Goal: Task Accomplishment & Management: Use online tool/utility

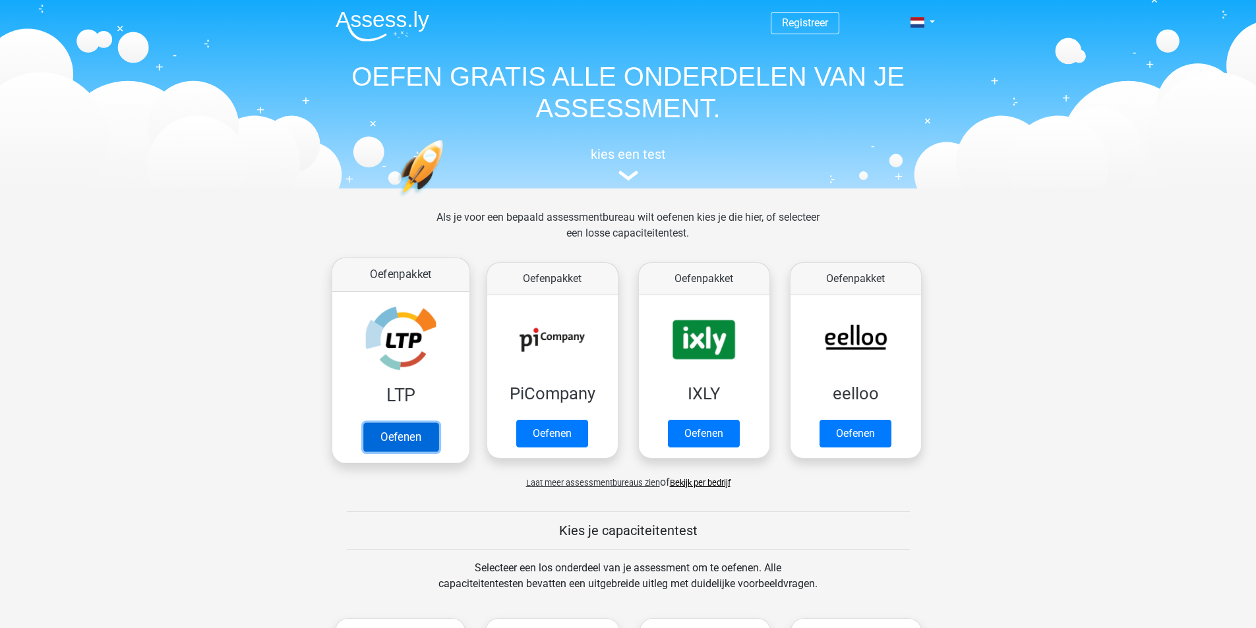
click at [395, 431] on link "Oefenen" at bounding box center [400, 437] width 75 height 29
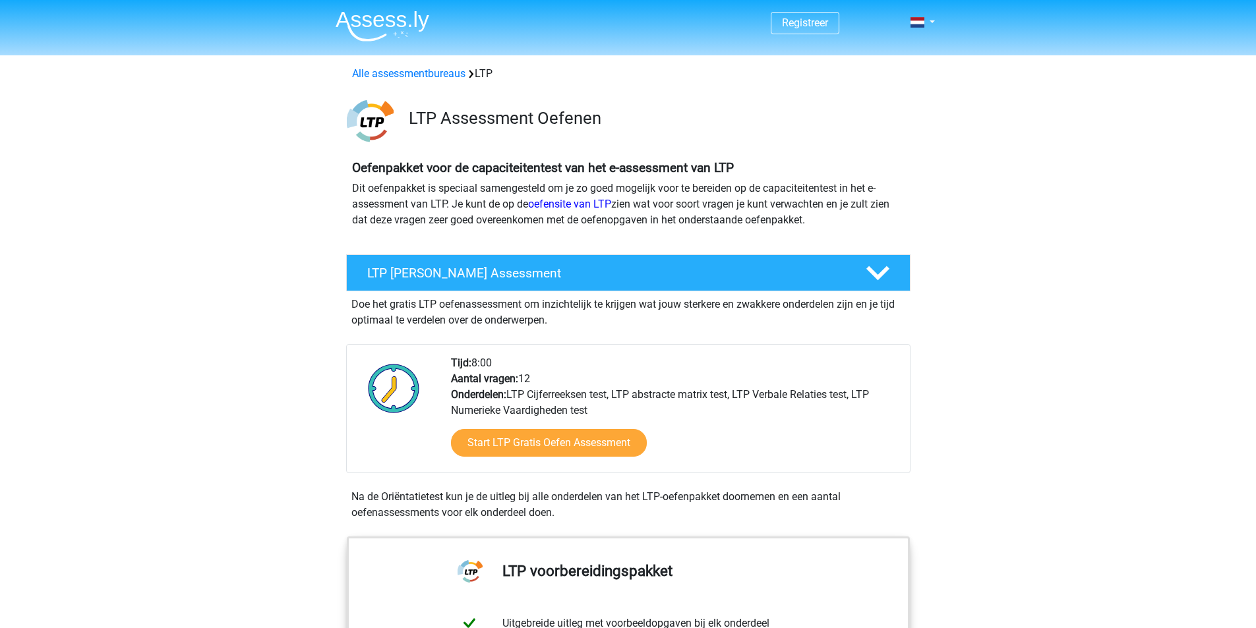
scroll to position [176, 0]
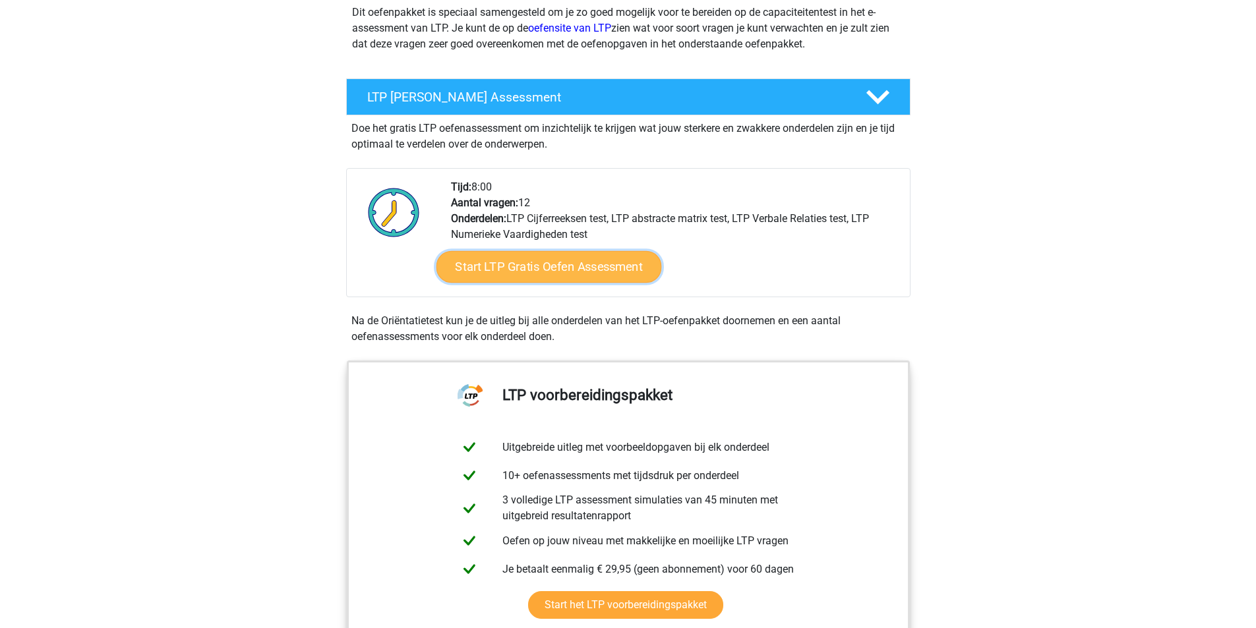
click at [486, 264] on link "Start LTP Gratis Oefen Assessment" at bounding box center [548, 267] width 225 height 32
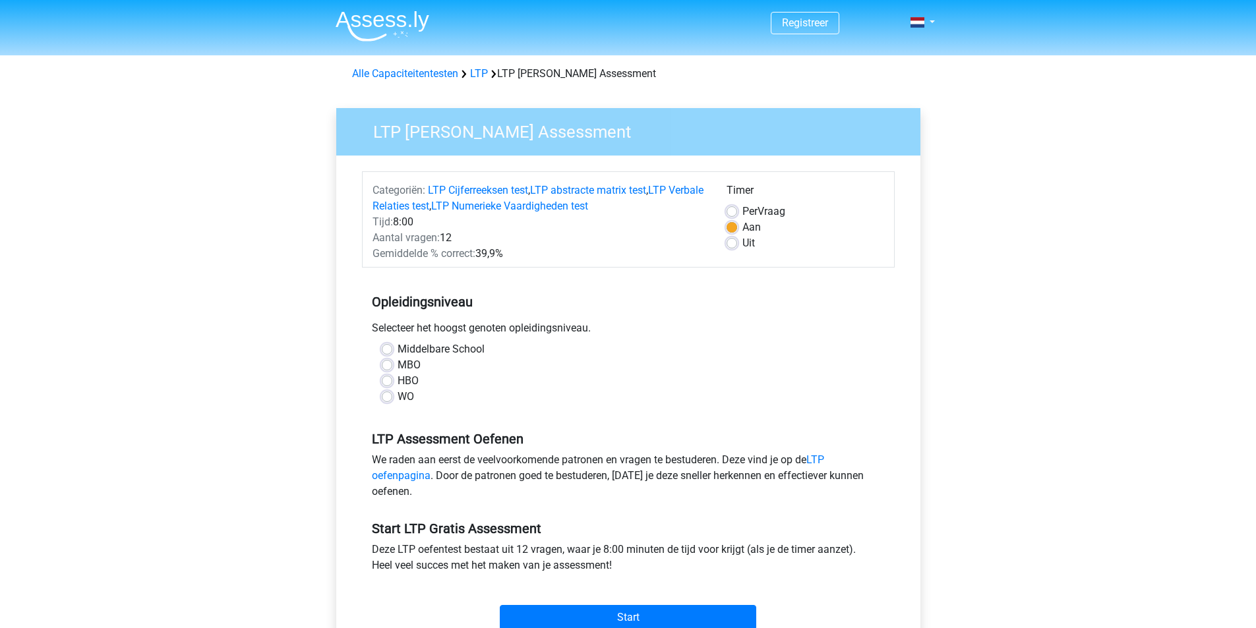
click at [395, 349] on div "Middelbare School" at bounding box center [628, 349] width 493 height 16
click at [397, 349] on label "Middelbare School" at bounding box center [440, 349] width 87 height 16
click at [386, 349] on input "Middelbare School" at bounding box center [387, 347] width 11 height 13
radio input "true"
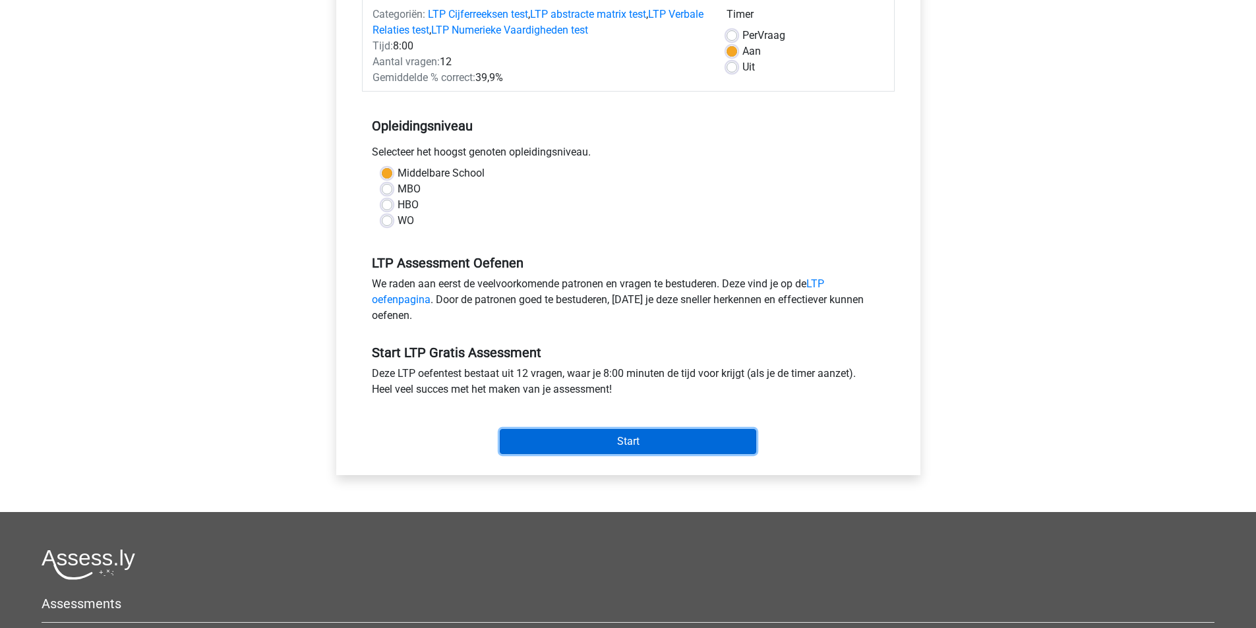
click at [672, 438] on input "Start" at bounding box center [628, 441] width 256 height 25
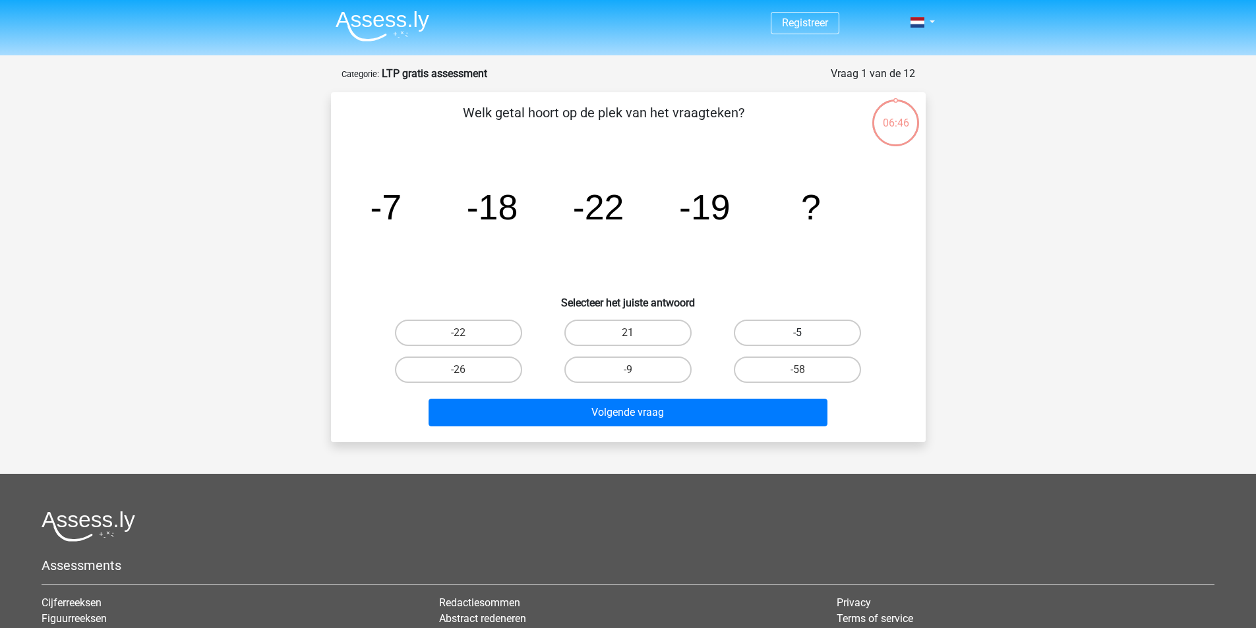
click at [775, 334] on label "-5" at bounding box center [797, 333] width 127 height 26
click at [798, 334] on input "-5" at bounding box center [802, 337] width 9 height 9
radio input "true"
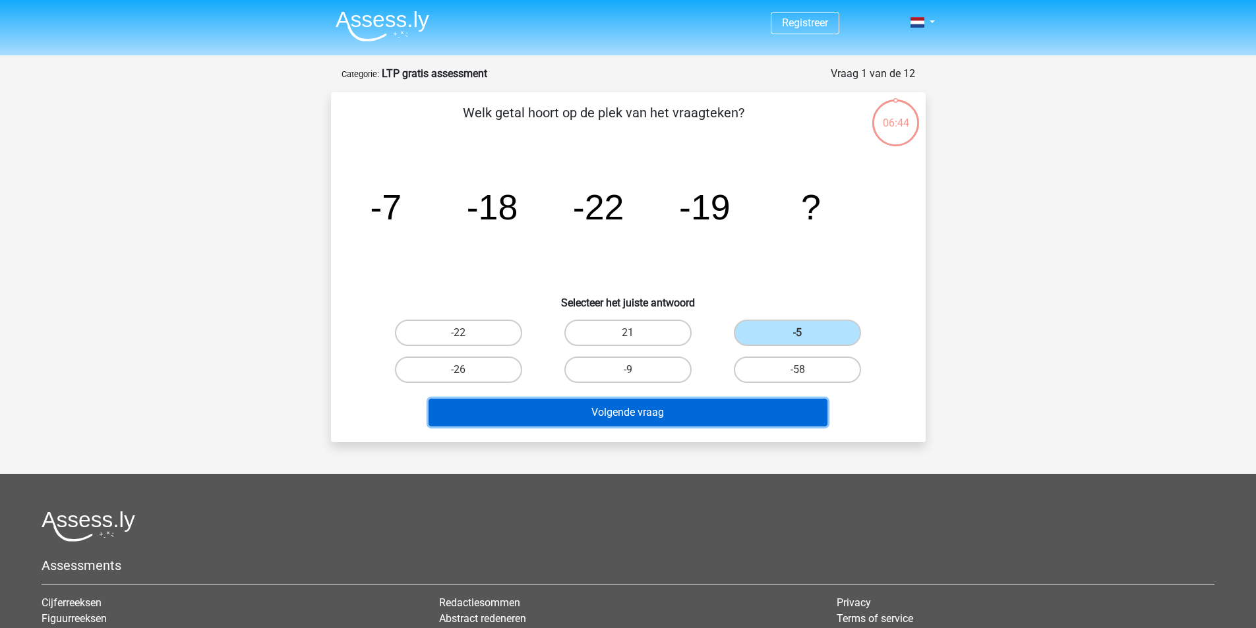
click at [682, 411] on button "Volgende vraag" at bounding box center [627, 413] width 399 height 28
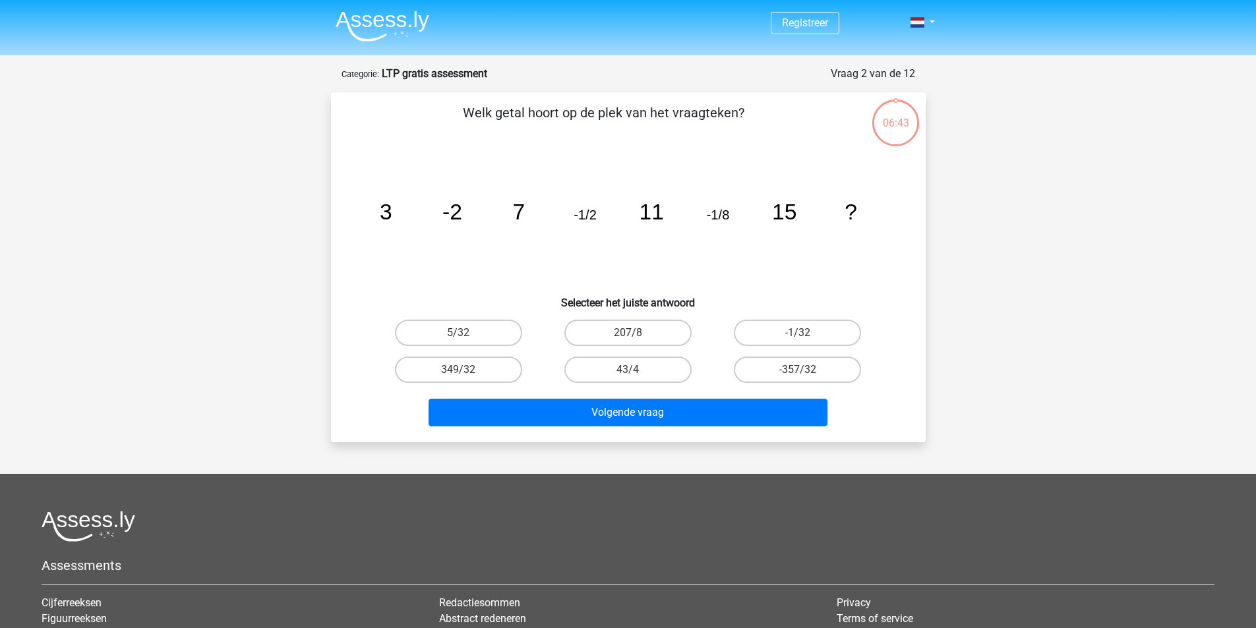
scroll to position [66, 0]
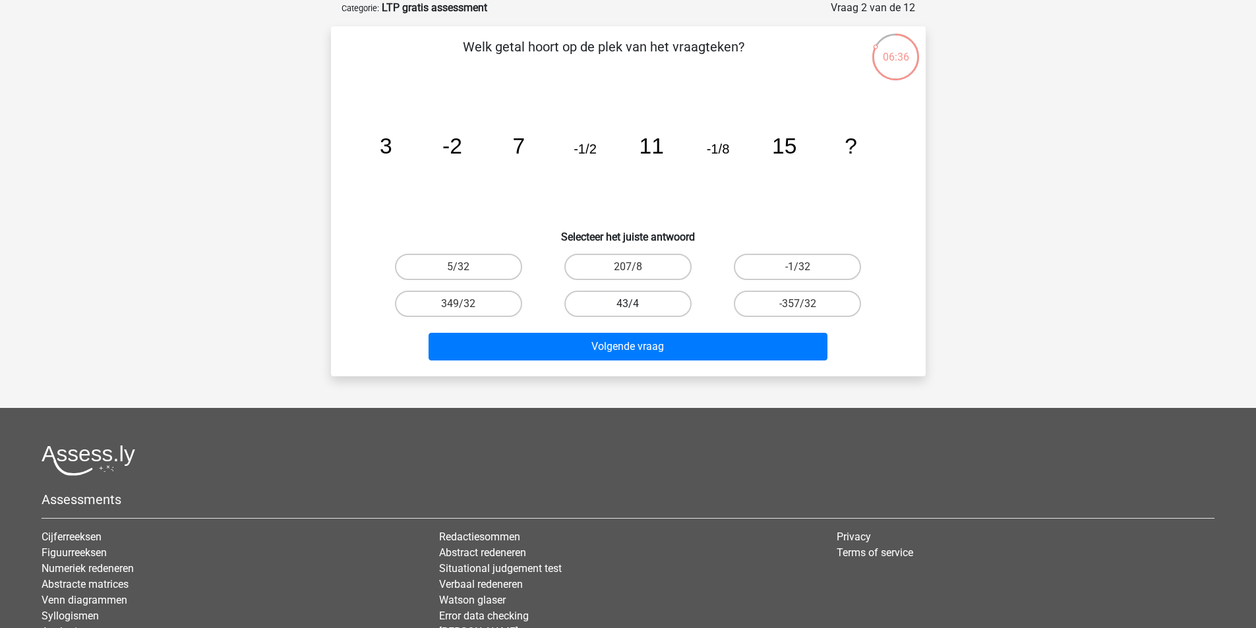
click at [669, 306] on label "43/4" at bounding box center [627, 304] width 127 height 26
click at [636, 306] on input "43/4" at bounding box center [632, 308] width 9 height 9
radio input "true"
click at [670, 325] on div "Volgende vraag" at bounding box center [628, 344] width 552 height 44
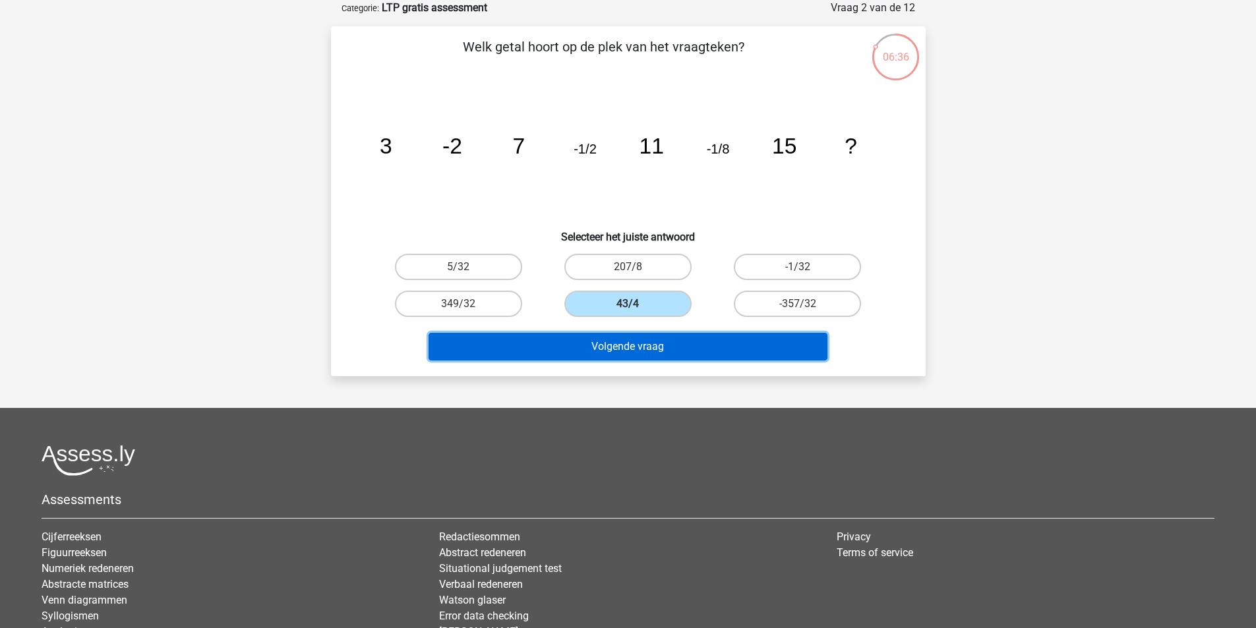
click at [674, 338] on button "Volgende vraag" at bounding box center [627, 347] width 399 height 28
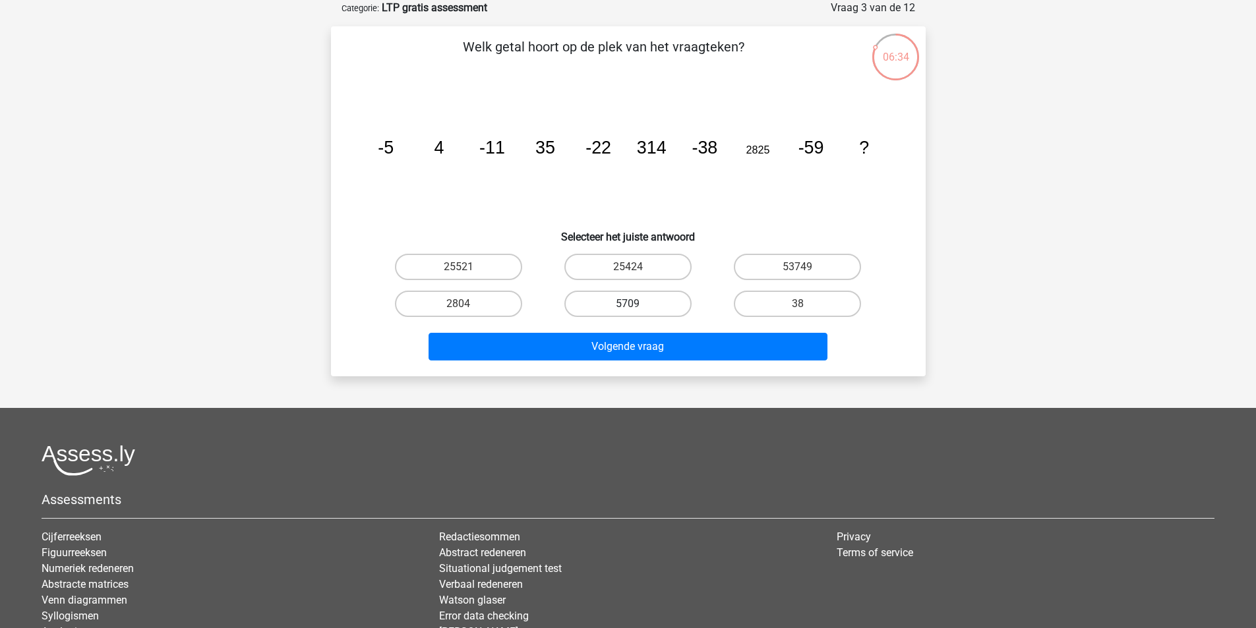
click at [664, 307] on label "5709" at bounding box center [627, 304] width 127 height 26
click at [636, 307] on input "5709" at bounding box center [632, 308] width 9 height 9
radio input "true"
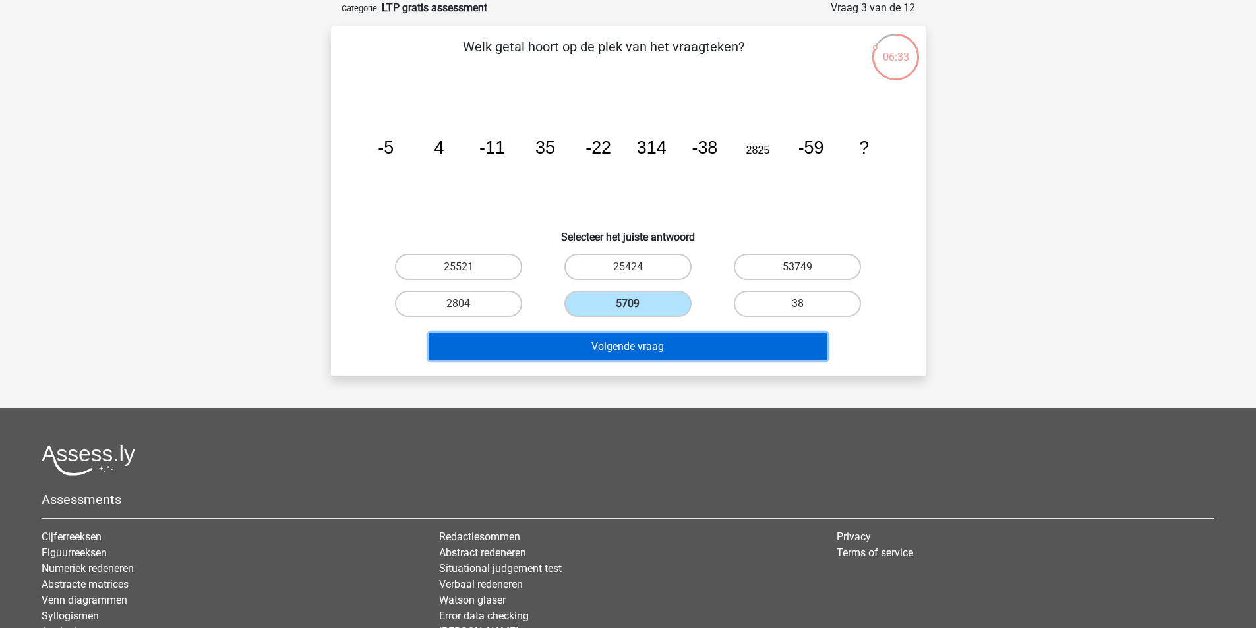
click at [665, 335] on button "Volgende vraag" at bounding box center [627, 347] width 399 height 28
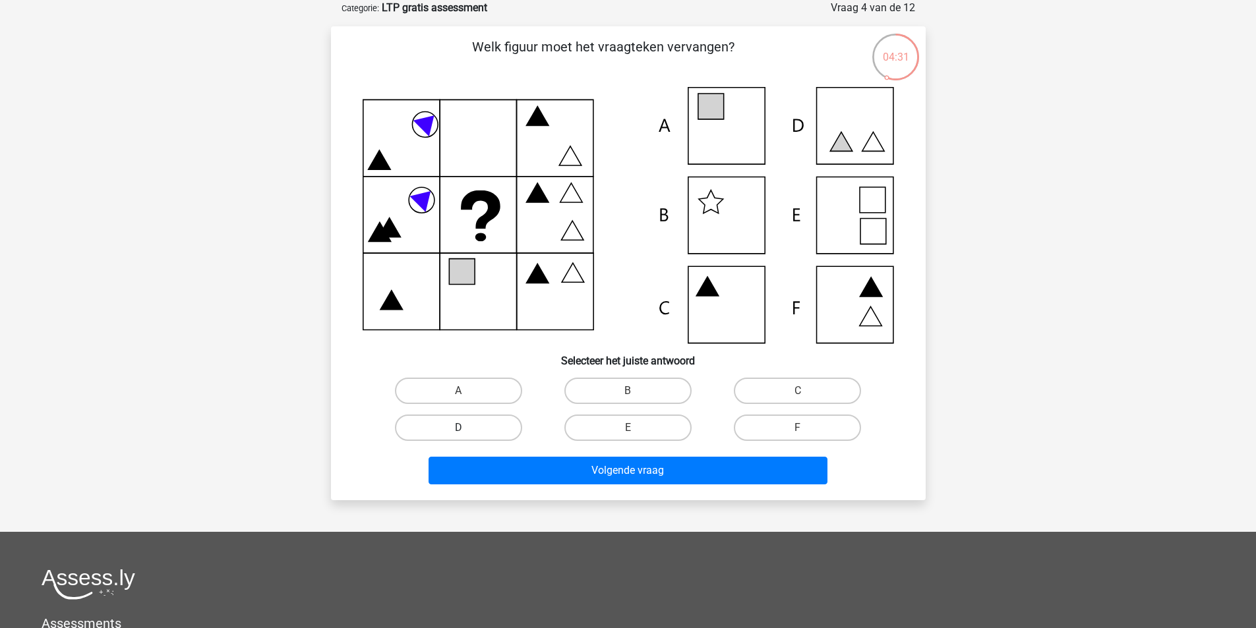
click at [477, 428] on label "D" at bounding box center [458, 428] width 127 height 26
click at [467, 428] on input "D" at bounding box center [462, 432] width 9 height 9
radio input "true"
click at [624, 381] on label "B" at bounding box center [627, 391] width 127 height 26
click at [628, 391] on input "B" at bounding box center [632, 395] width 9 height 9
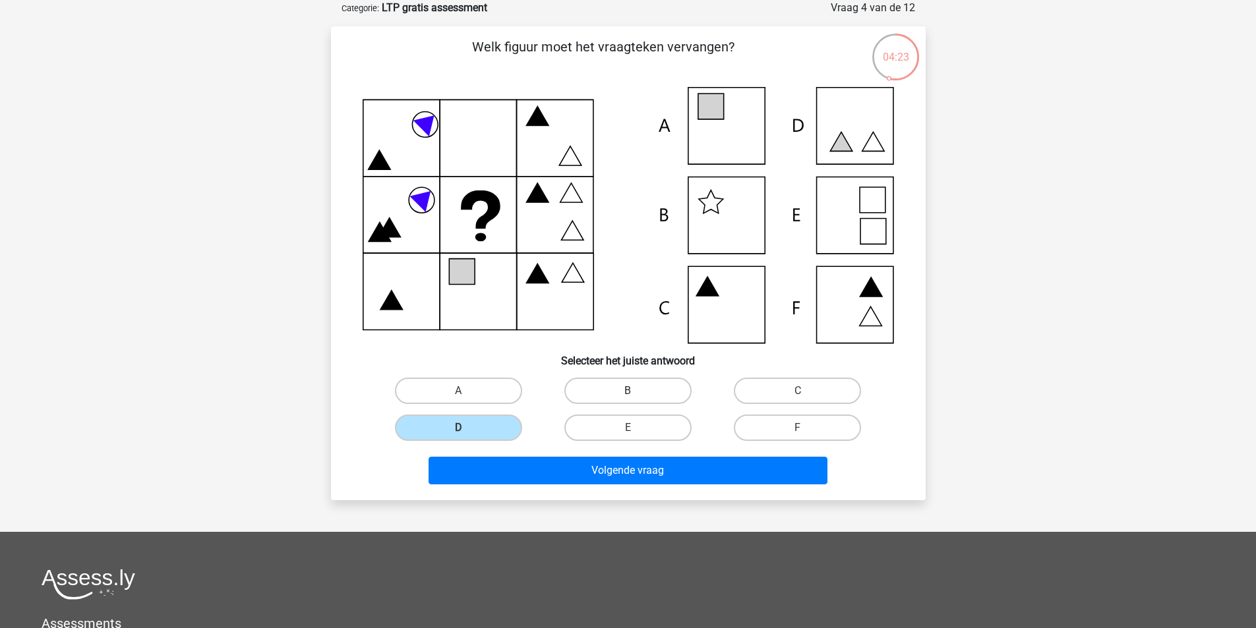
radio input "true"
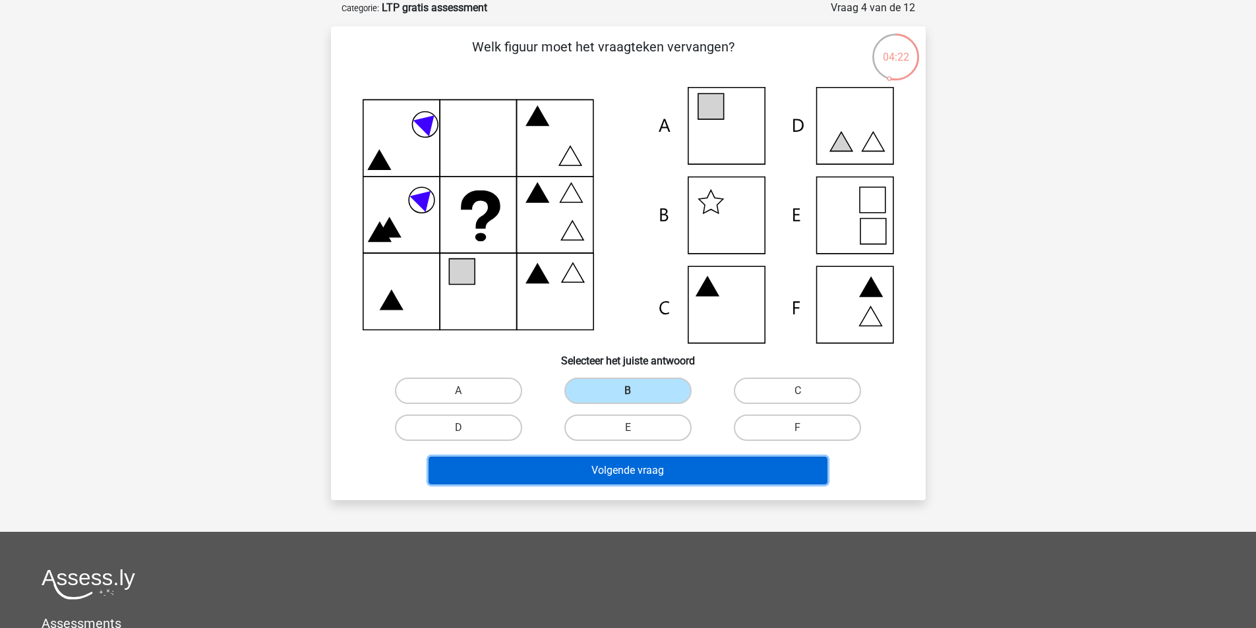
click at [564, 467] on button "Volgende vraag" at bounding box center [627, 471] width 399 height 28
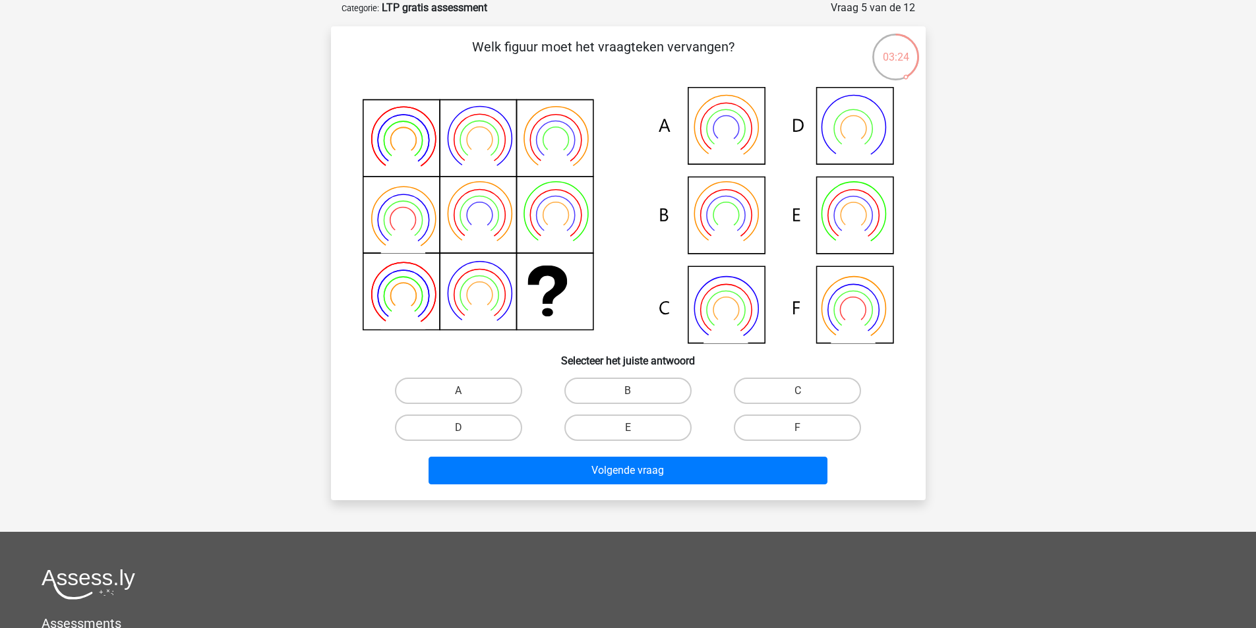
click at [728, 303] on icon at bounding box center [628, 215] width 531 height 256
click at [765, 389] on label "C" at bounding box center [797, 391] width 127 height 26
click at [798, 391] on input "C" at bounding box center [802, 395] width 9 height 9
radio input "true"
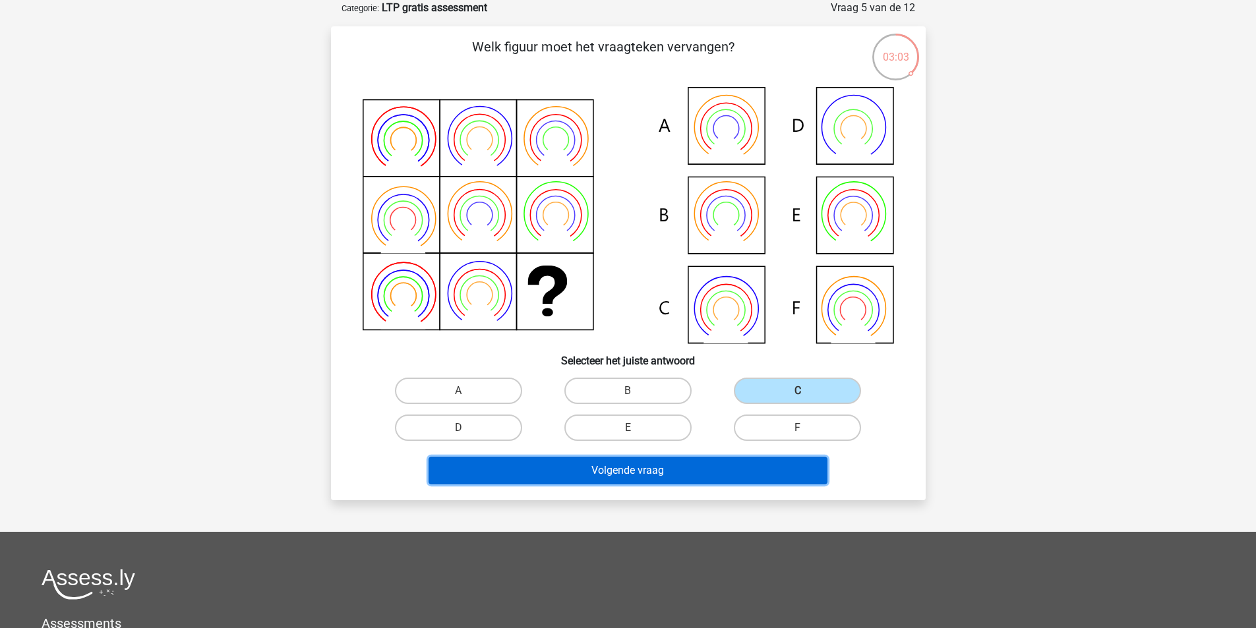
click at [628, 475] on button "Volgende vraag" at bounding box center [627, 471] width 399 height 28
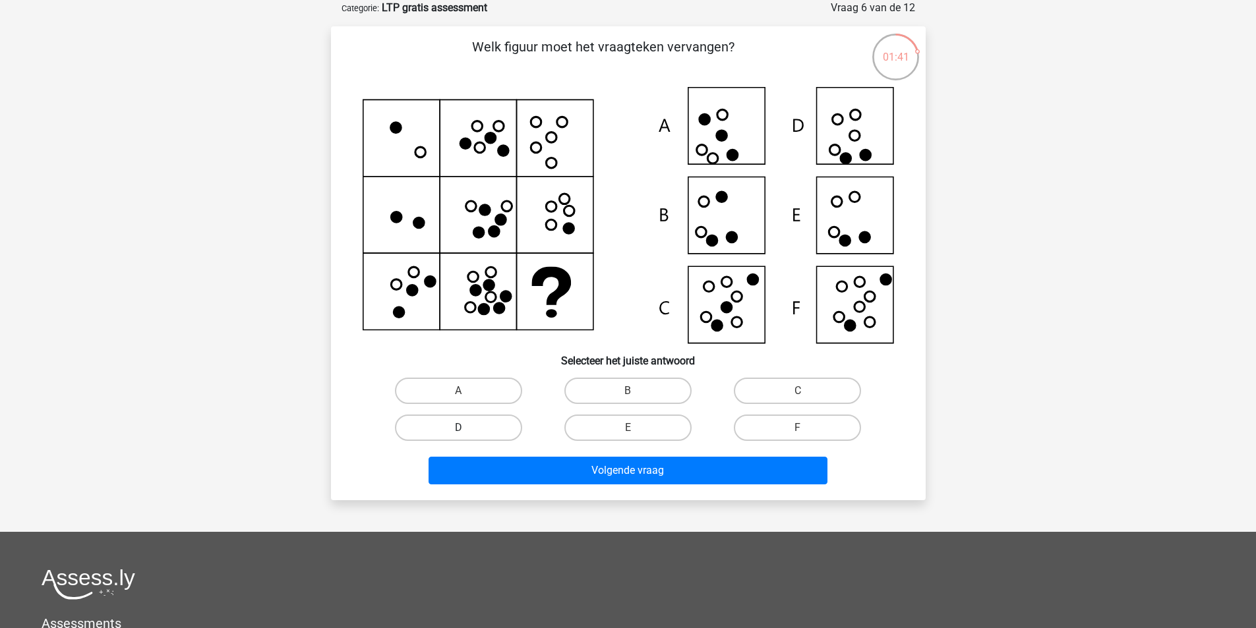
click at [484, 423] on label "D" at bounding box center [458, 428] width 127 height 26
click at [467, 428] on input "D" at bounding box center [462, 432] width 9 height 9
radio input "true"
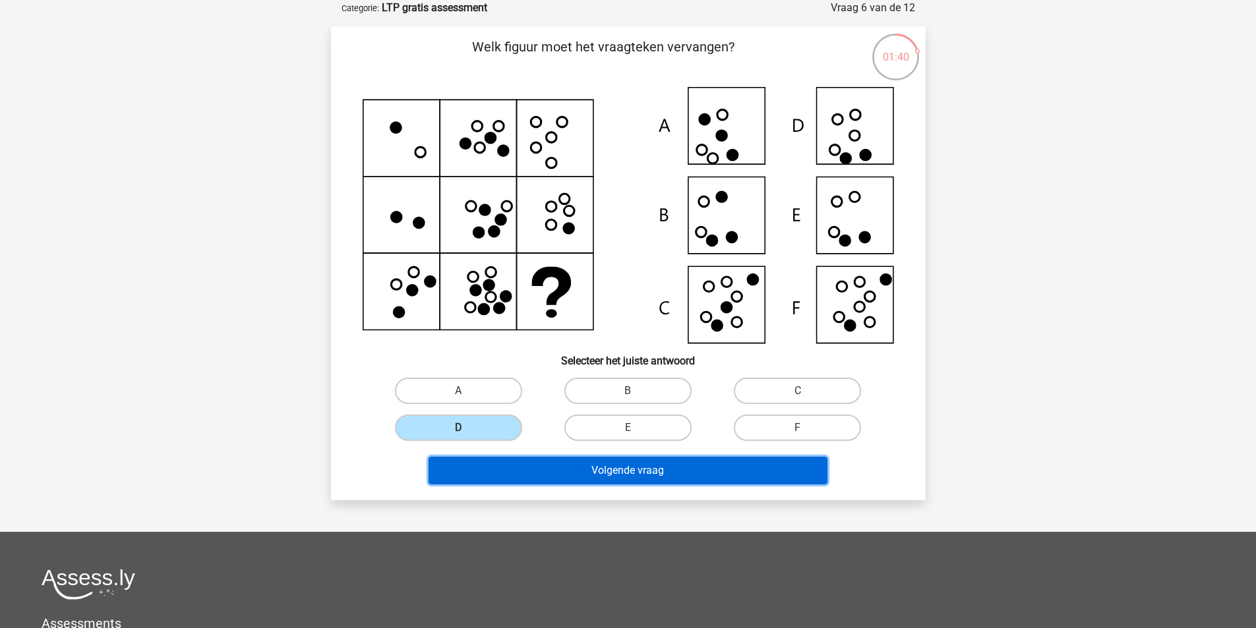
click at [640, 479] on button "Volgende vraag" at bounding box center [627, 471] width 399 height 28
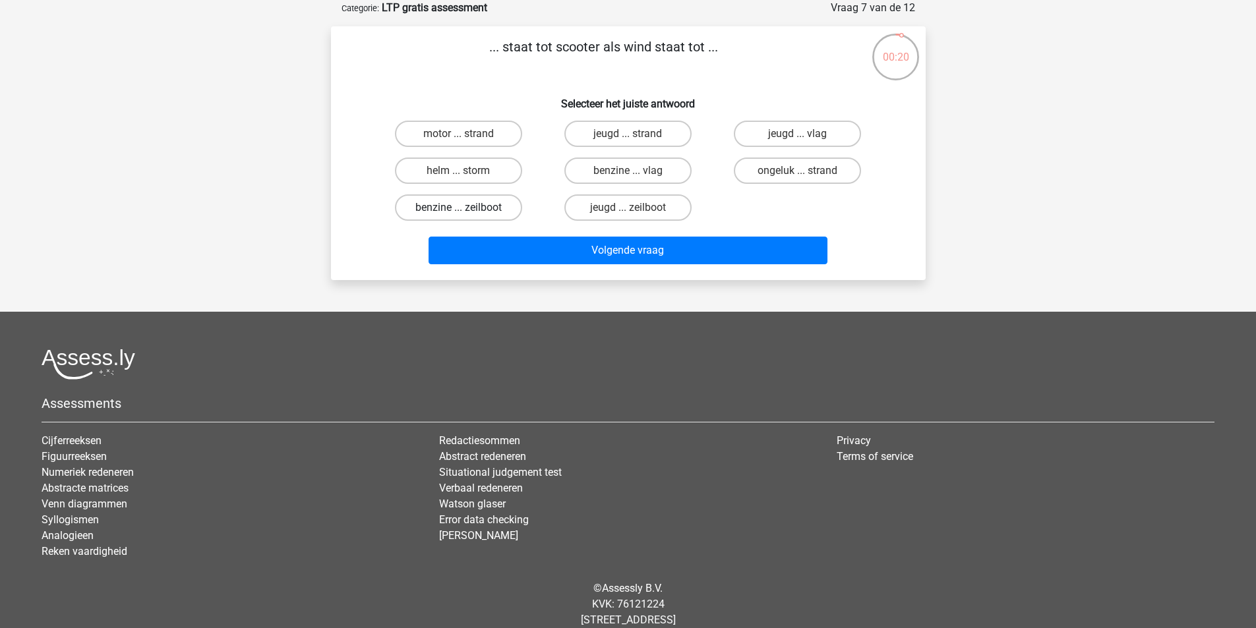
click at [499, 216] on label "benzine ... zeilboot" at bounding box center [458, 207] width 127 height 26
click at [467, 216] on input "benzine ... zeilboot" at bounding box center [462, 212] width 9 height 9
radio input "true"
click at [509, 206] on label "benzine ... zeilboot" at bounding box center [458, 207] width 127 height 26
click at [467, 208] on input "benzine ... zeilboot" at bounding box center [462, 212] width 9 height 9
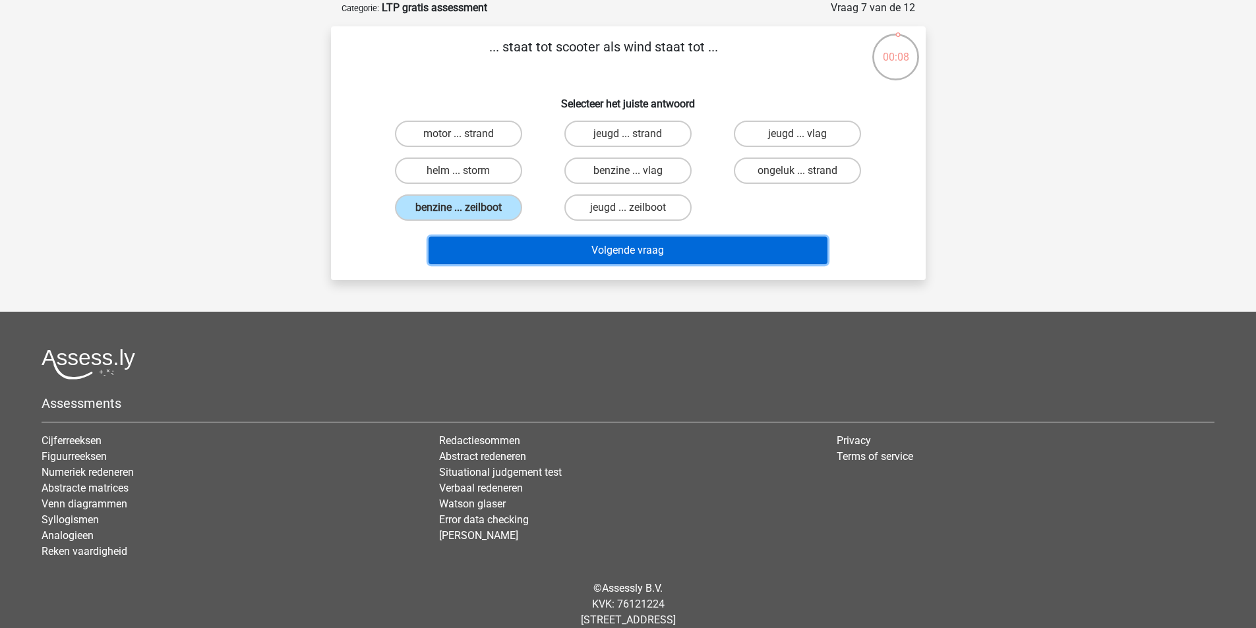
click at [523, 245] on button "Volgende vraag" at bounding box center [627, 251] width 399 height 28
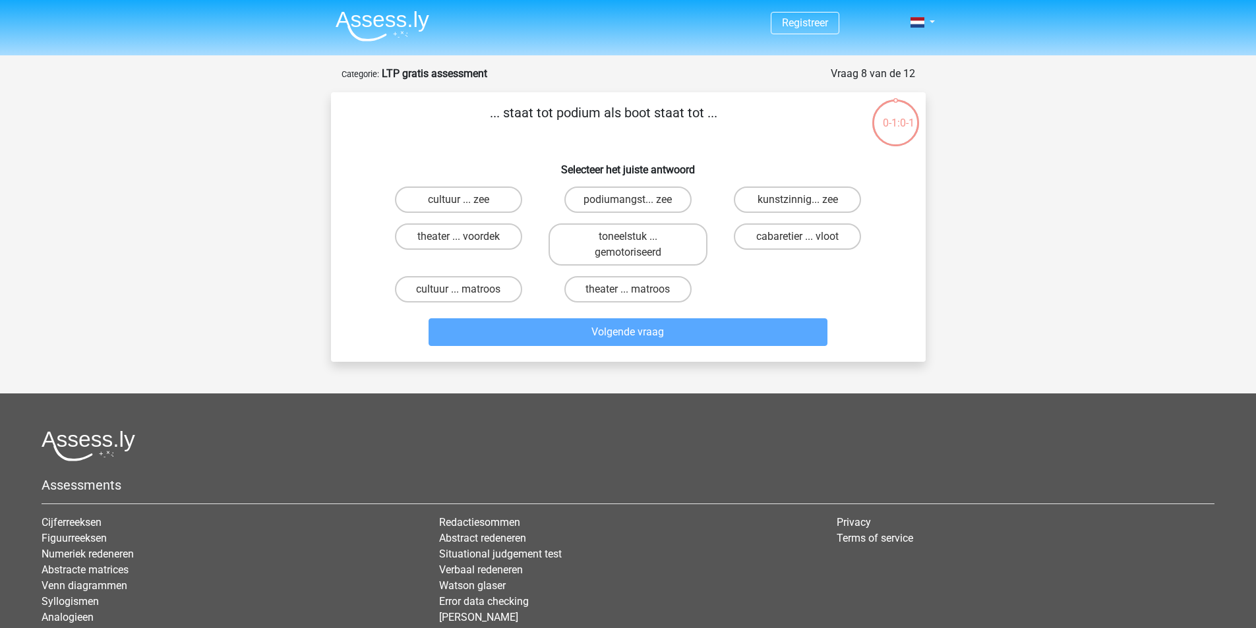
scroll to position [66, 0]
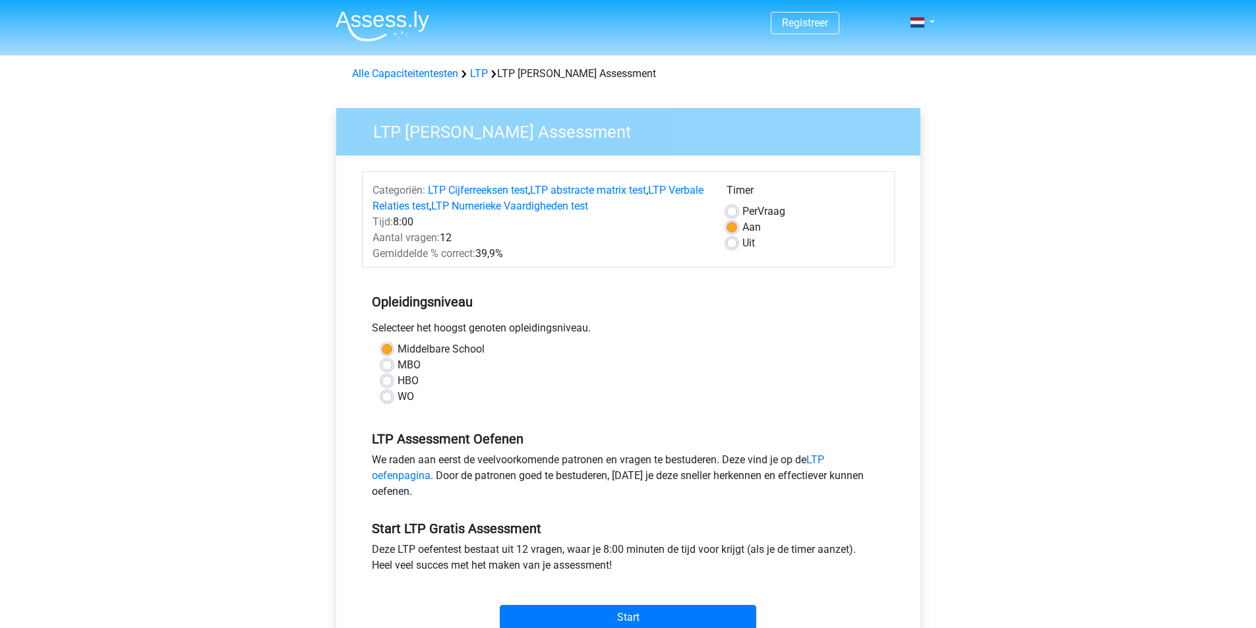
scroll to position [176, 0]
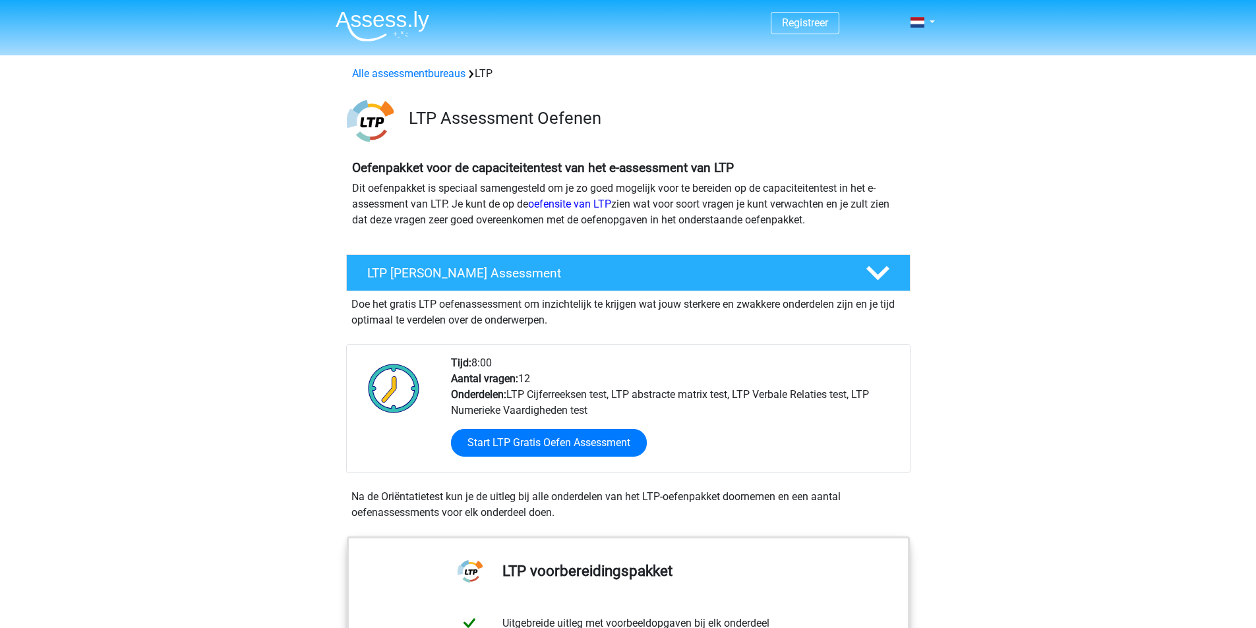
scroll to position [176, 0]
